Goal: Navigation & Orientation: Find specific page/section

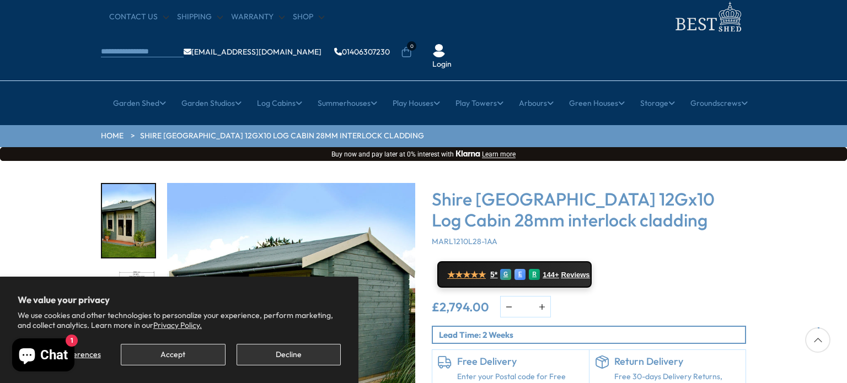
scroll to position [45, 0]
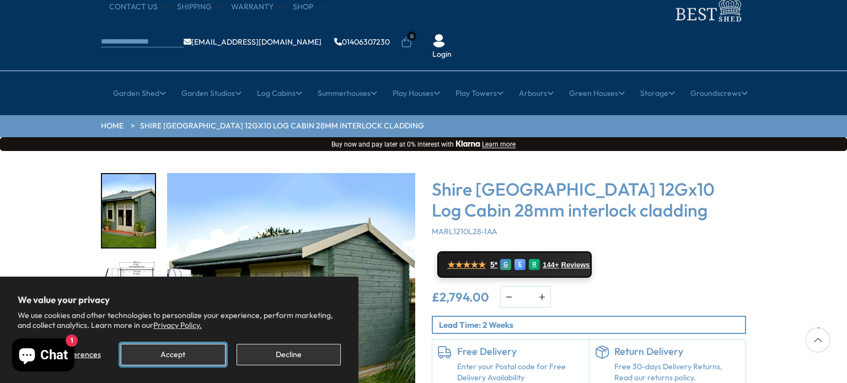
click at [199, 359] on button "Accept" at bounding box center [173, 355] width 104 height 22
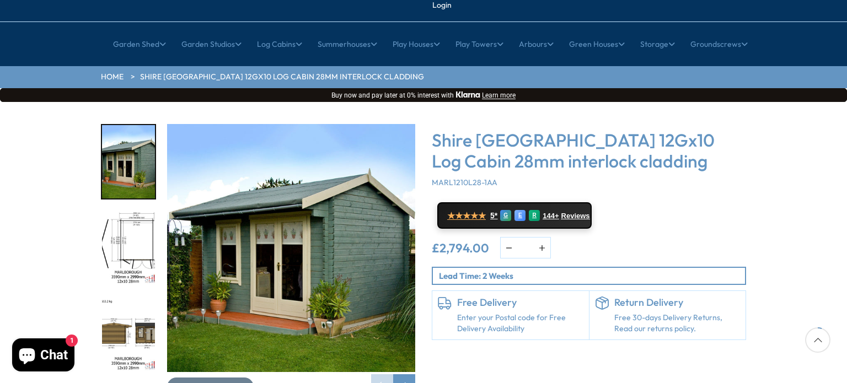
scroll to position [125, 0]
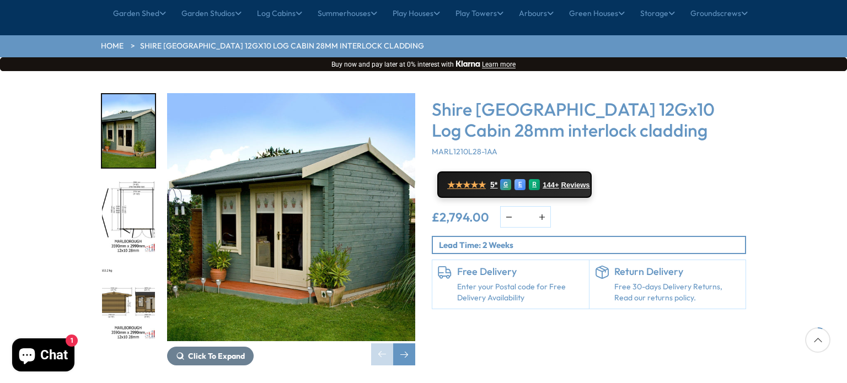
click at [142, 272] on img "3 / 16" at bounding box center [128, 303] width 53 height 73
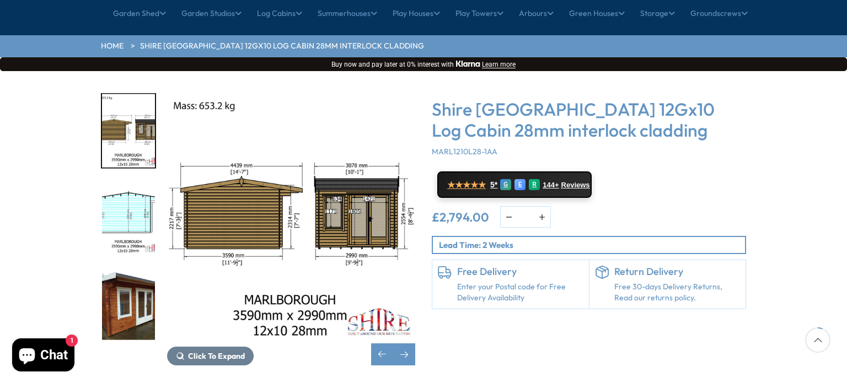
click at [134, 268] on img "5 / 16" at bounding box center [128, 303] width 53 height 73
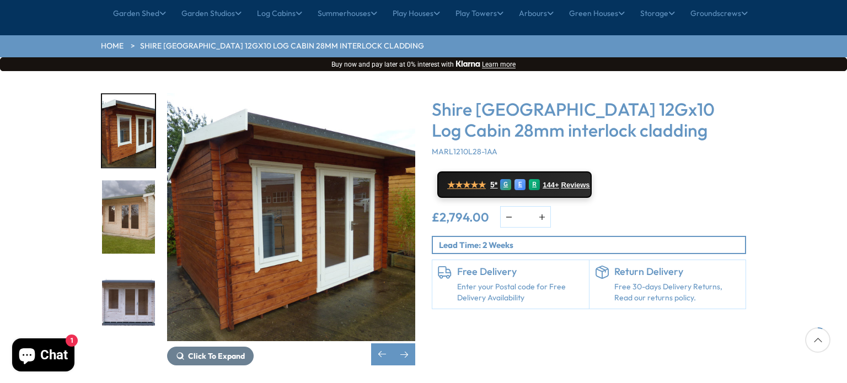
click at [126, 205] on img "6 / 16" at bounding box center [128, 217] width 53 height 73
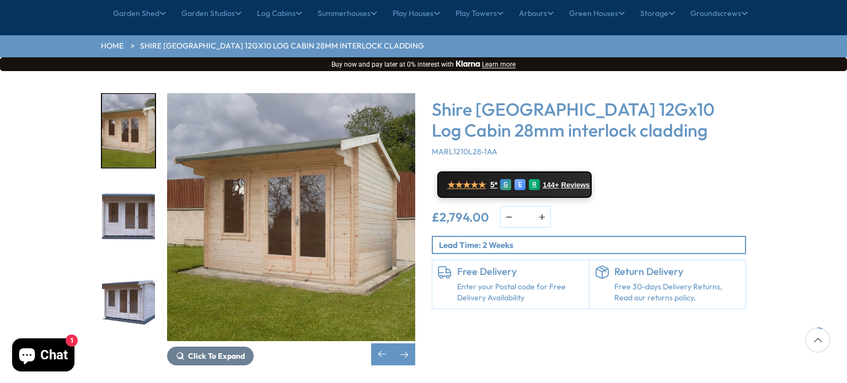
click at [125, 267] on img "8 / 16" at bounding box center [128, 303] width 53 height 73
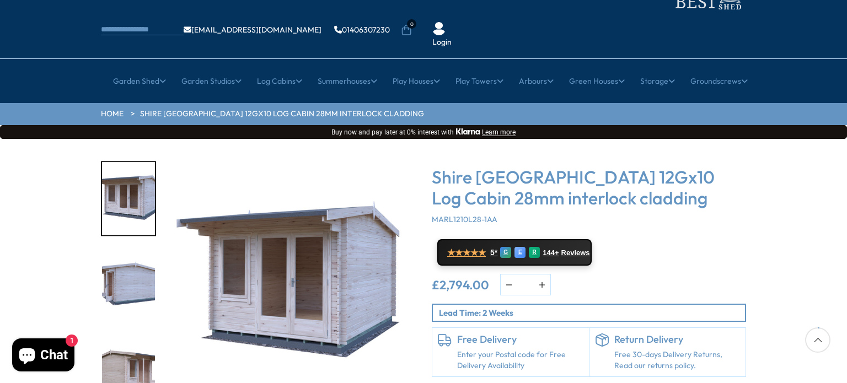
scroll to position [39, 0]
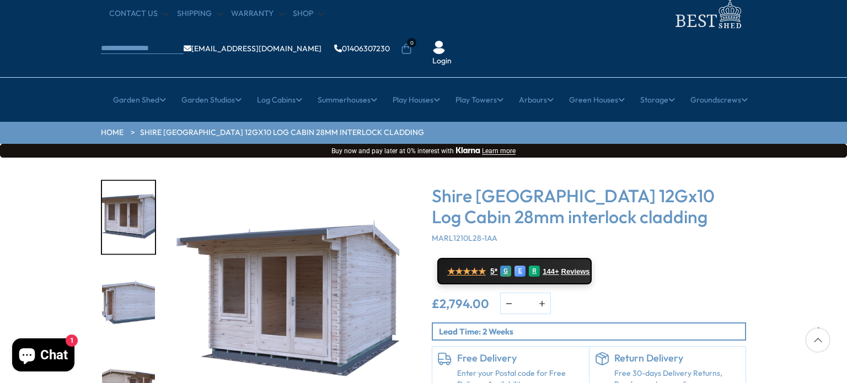
click at [135, 181] on img "8 / 16" at bounding box center [128, 217] width 53 height 73
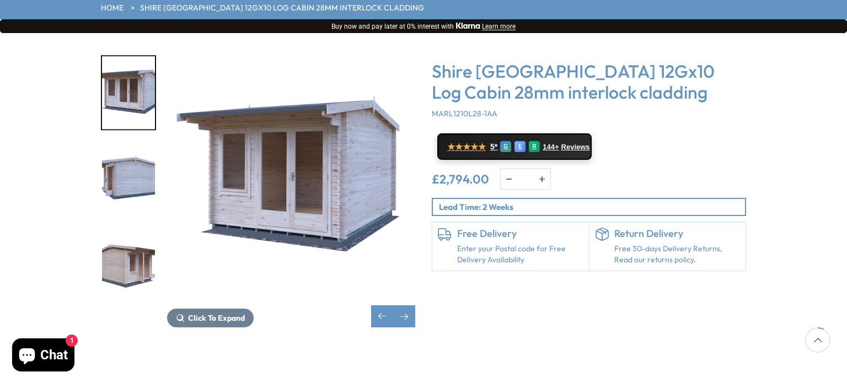
scroll to position [165, 0]
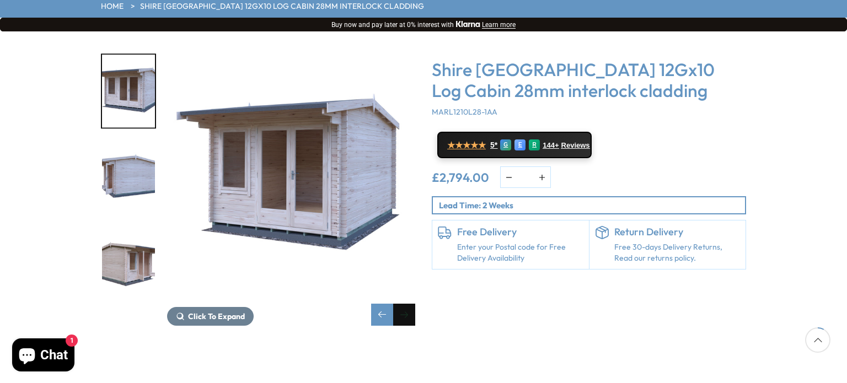
click at [411, 304] on div "Next slide" at bounding box center [404, 315] width 22 height 22
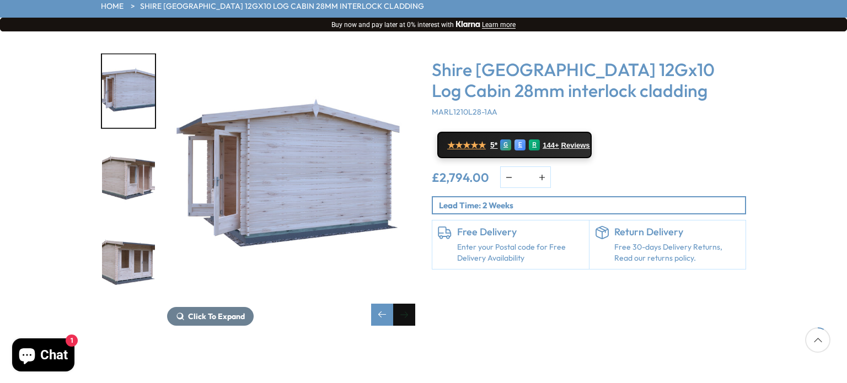
click at [411, 304] on div "Next slide" at bounding box center [404, 315] width 22 height 22
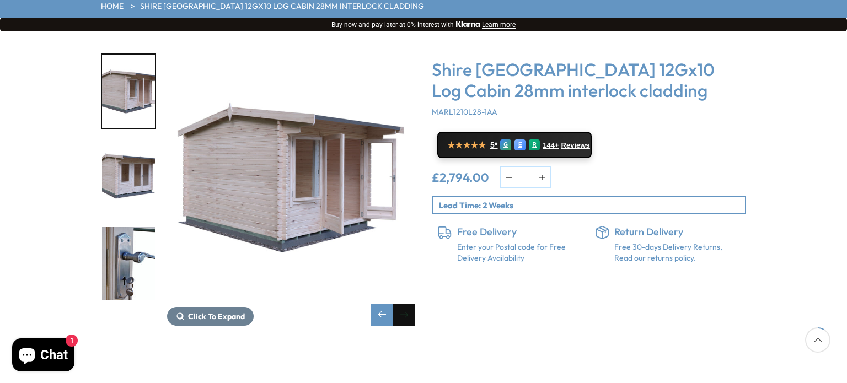
click at [411, 304] on div "Next slide" at bounding box center [404, 315] width 22 height 22
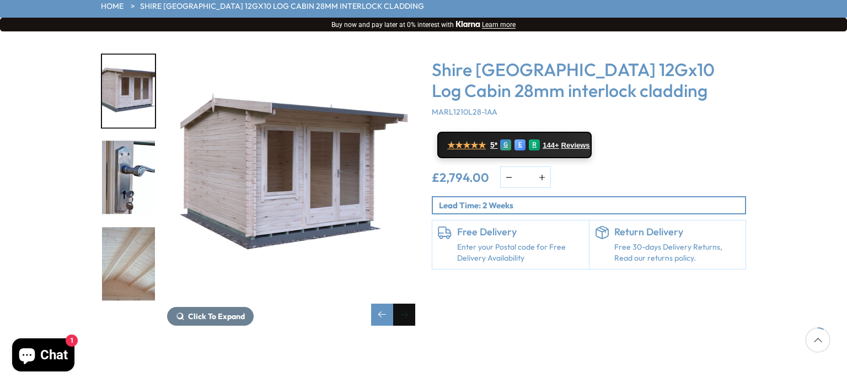
click at [411, 304] on div "Next slide" at bounding box center [404, 315] width 22 height 22
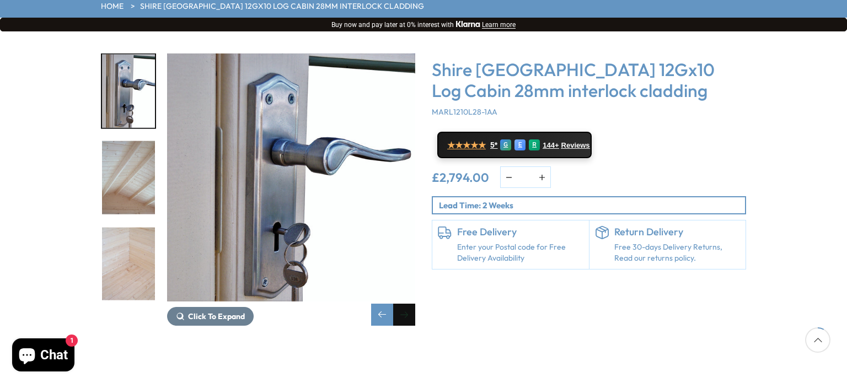
click at [411, 304] on div "Next slide" at bounding box center [404, 315] width 22 height 22
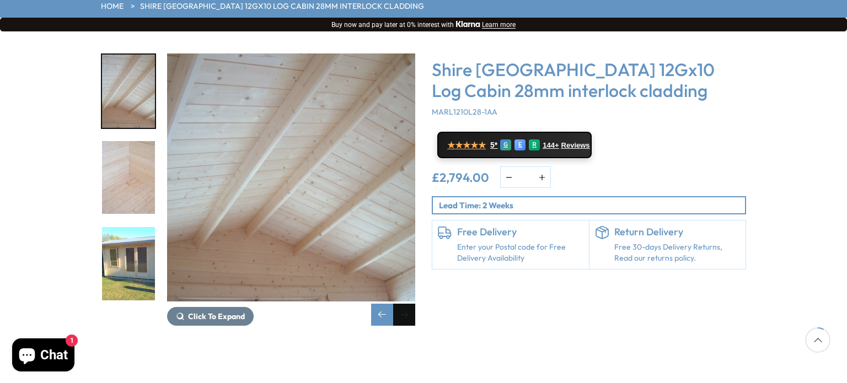
click at [411, 304] on div "Next slide" at bounding box center [404, 315] width 22 height 22
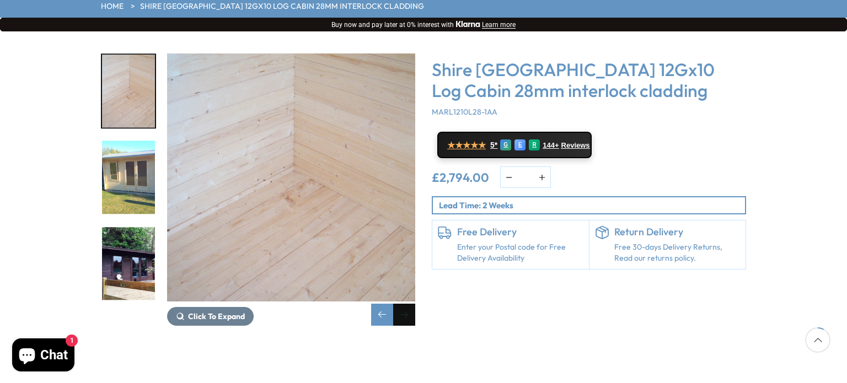
click at [404, 304] on div "Next slide" at bounding box center [404, 315] width 22 height 22
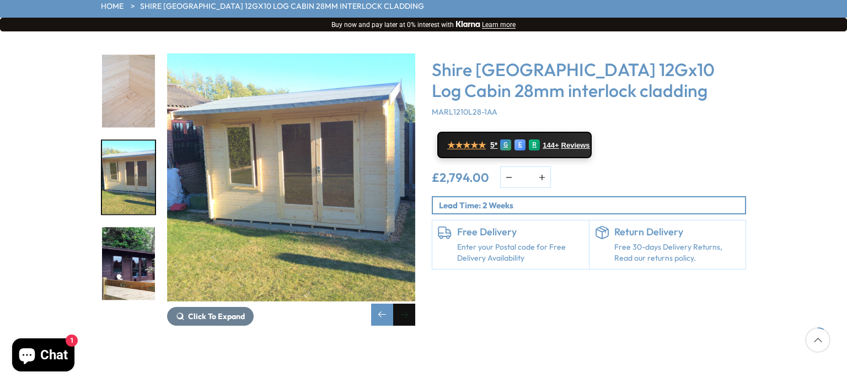
click at [404, 304] on div "Next slide" at bounding box center [404, 315] width 22 height 22
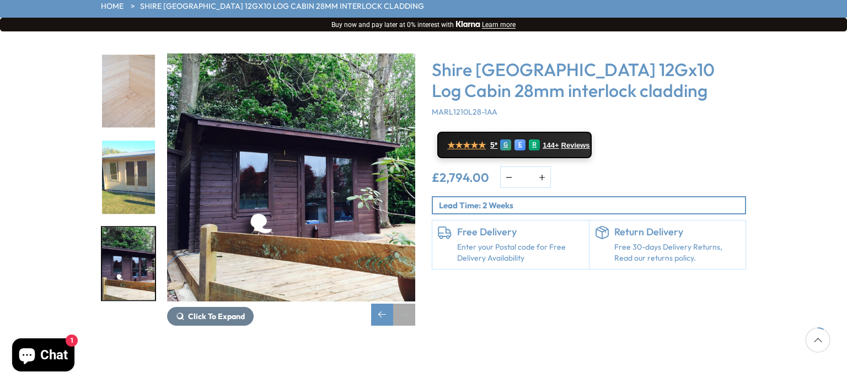
click at [404, 304] on div "Next slide" at bounding box center [404, 315] width 22 height 22
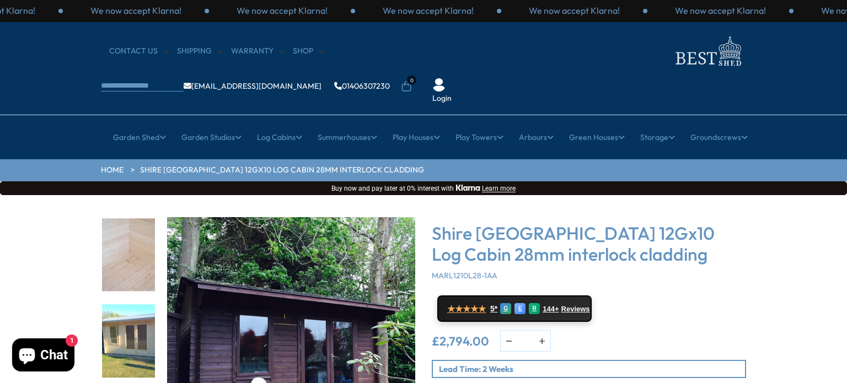
scroll to position [0, 0]
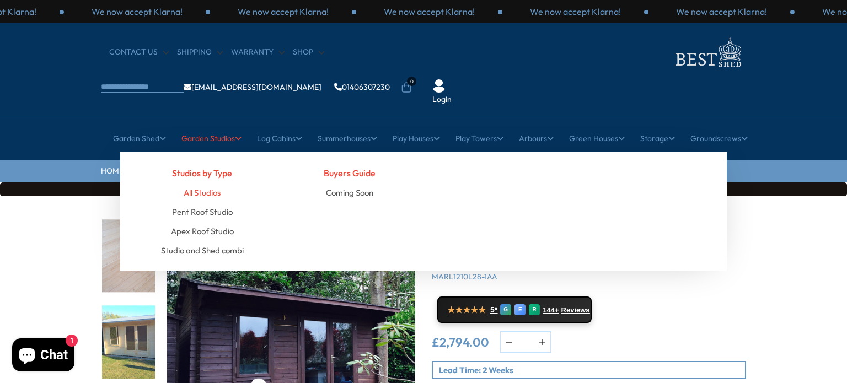
click at [206, 183] on link "All Studios" at bounding box center [202, 192] width 37 height 19
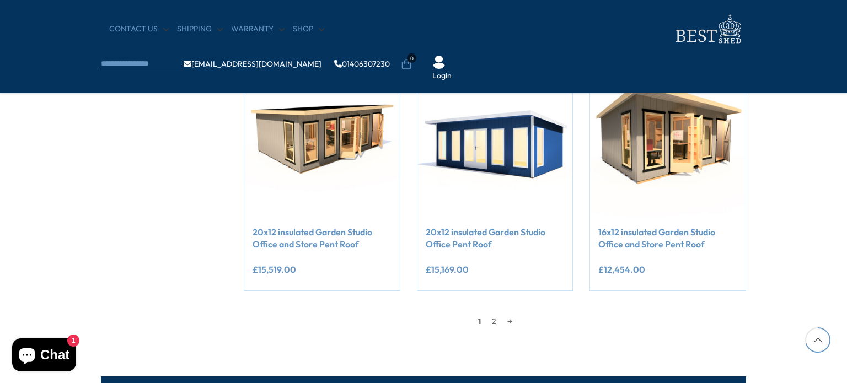
scroll to position [935, 0]
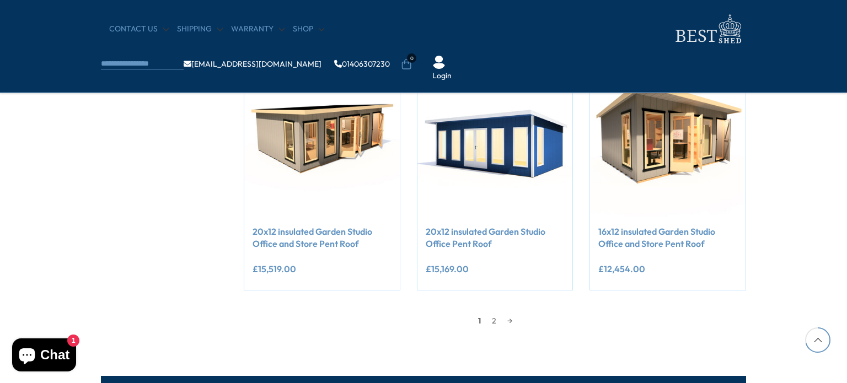
click at [59, 356] on span "Chat" at bounding box center [54, 355] width 29 height 17
